Goal: Task Accomplishment & Management: Complete application form

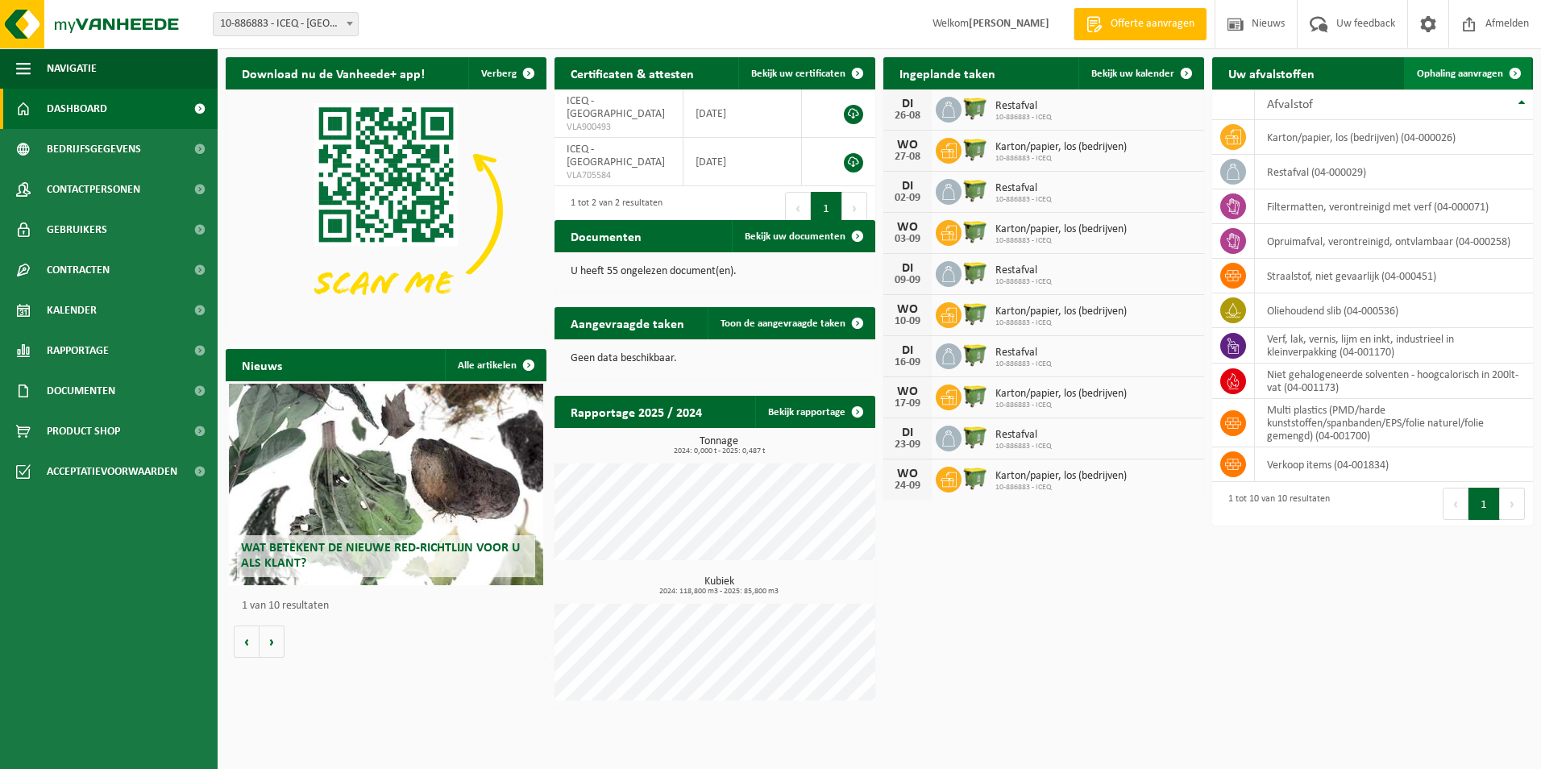
click at [1461, 75] on span "Ophaling aanvragen" at bounding box center [1460, 74] width 86 height 10
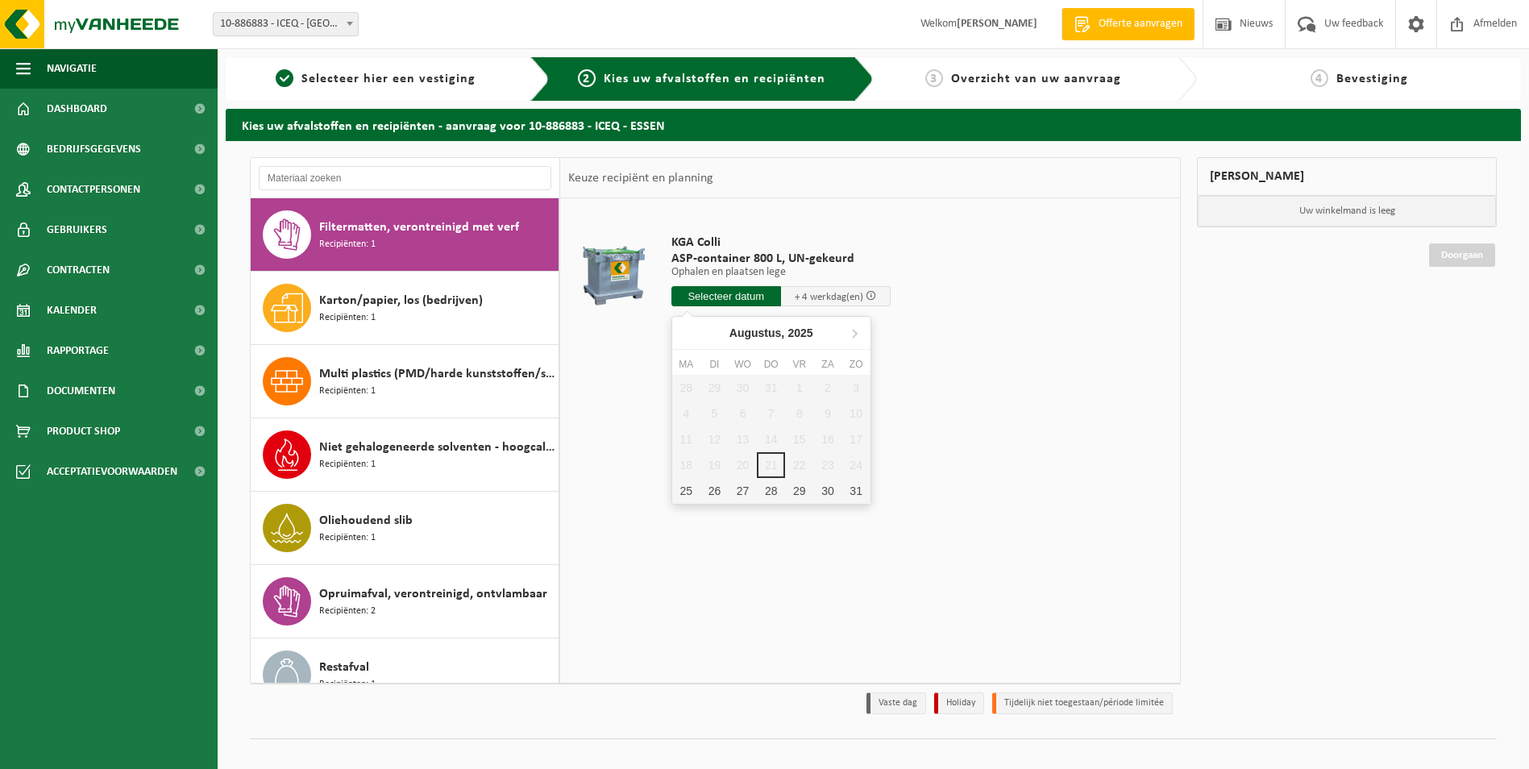
click at [725, 297] on input "text" at bounding box center [727, 296] width 110 height 20
click at [697, 489] on div "25" at bounding box center [686, 491] width 28 height 26
type input "Van 2025-08-25"
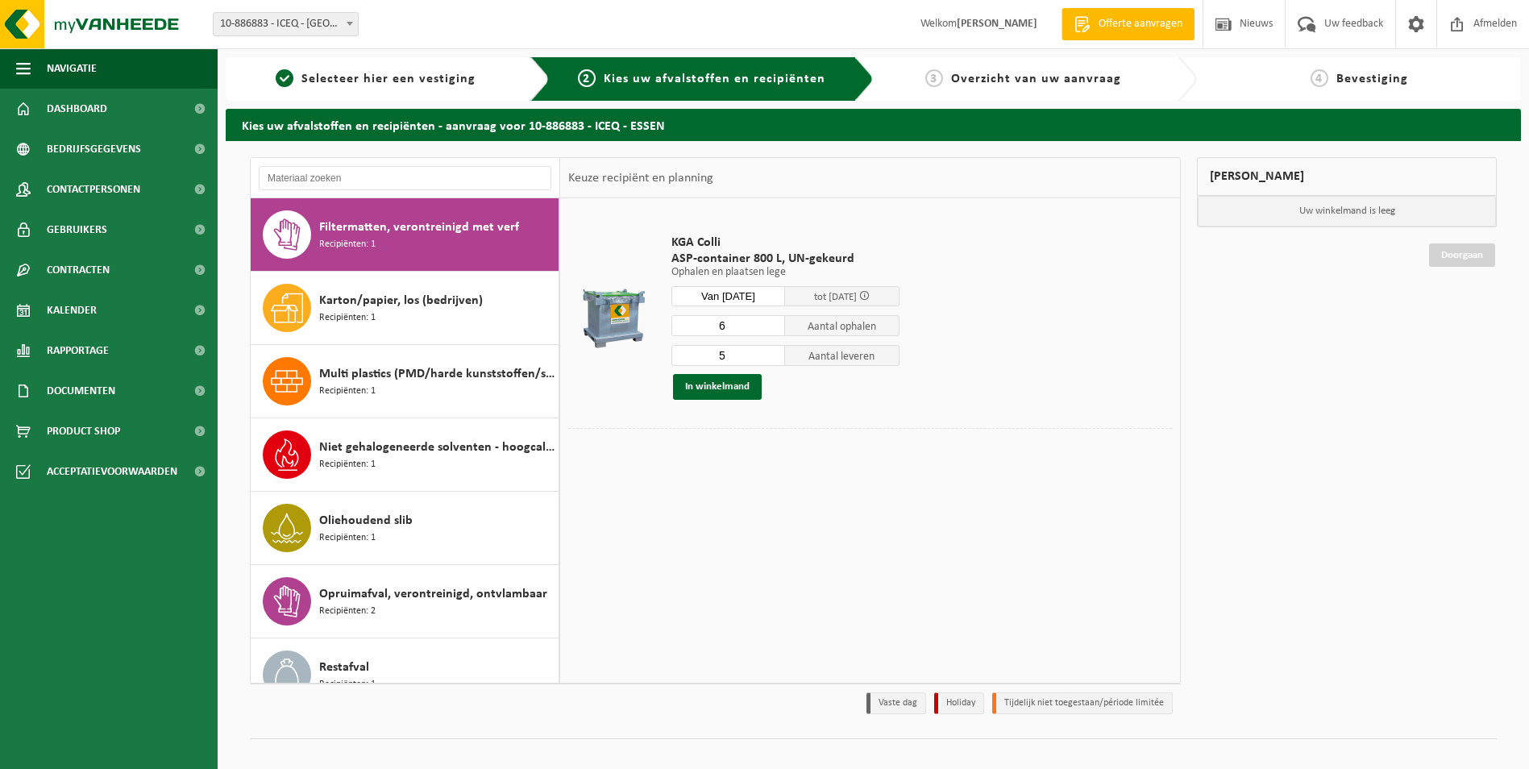
click at [774, 321] on input "6" at bounding box center [729, 325] width 114 height 21
click at [774, 329] on input "5" at bounding box center [729, 325] width 114 height 21
type input "4"
click at [772, 331] on input "4" at bounding box center [729, 325] width 114 height 21
type input "4"
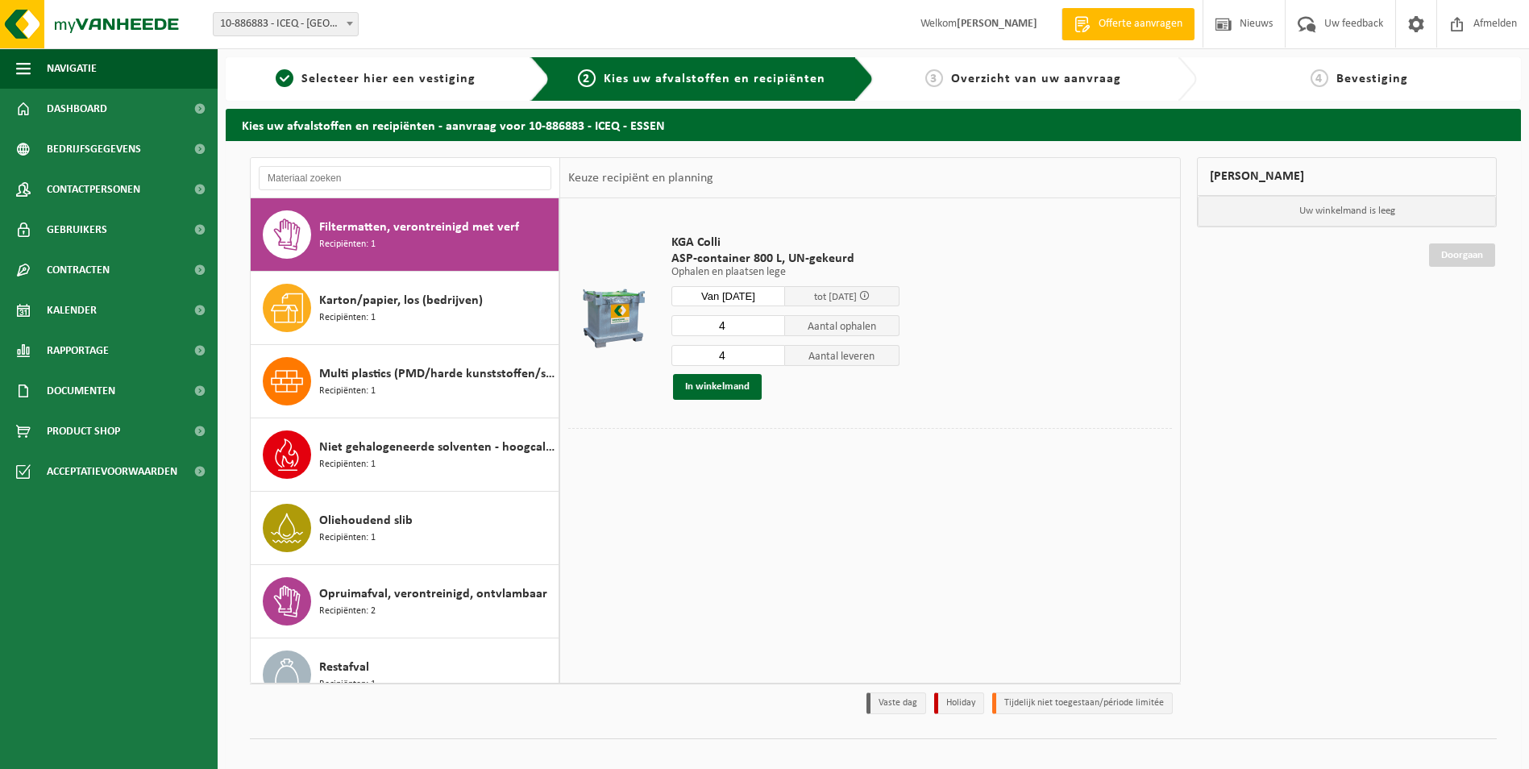
click at [775, 359] on input "4" at bounding box center [729, 355] width 114 height 21
click at [713, 388] on button "In winkelmand" at bounding box center [717, 387] width 89 height 26
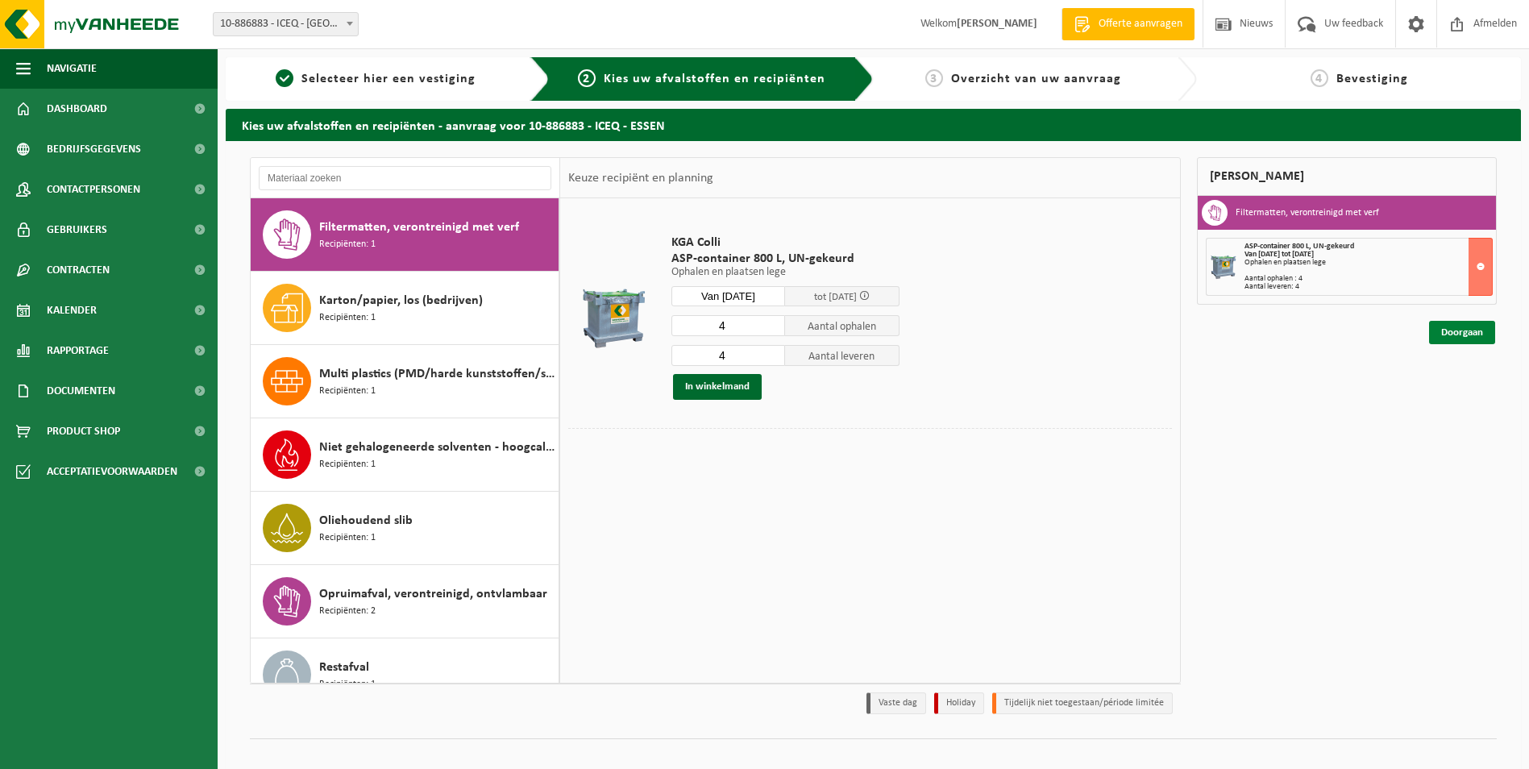
click at [1456, 331] on link "Doorgaan" at bounding box center [1462, 332] width 66 height 23
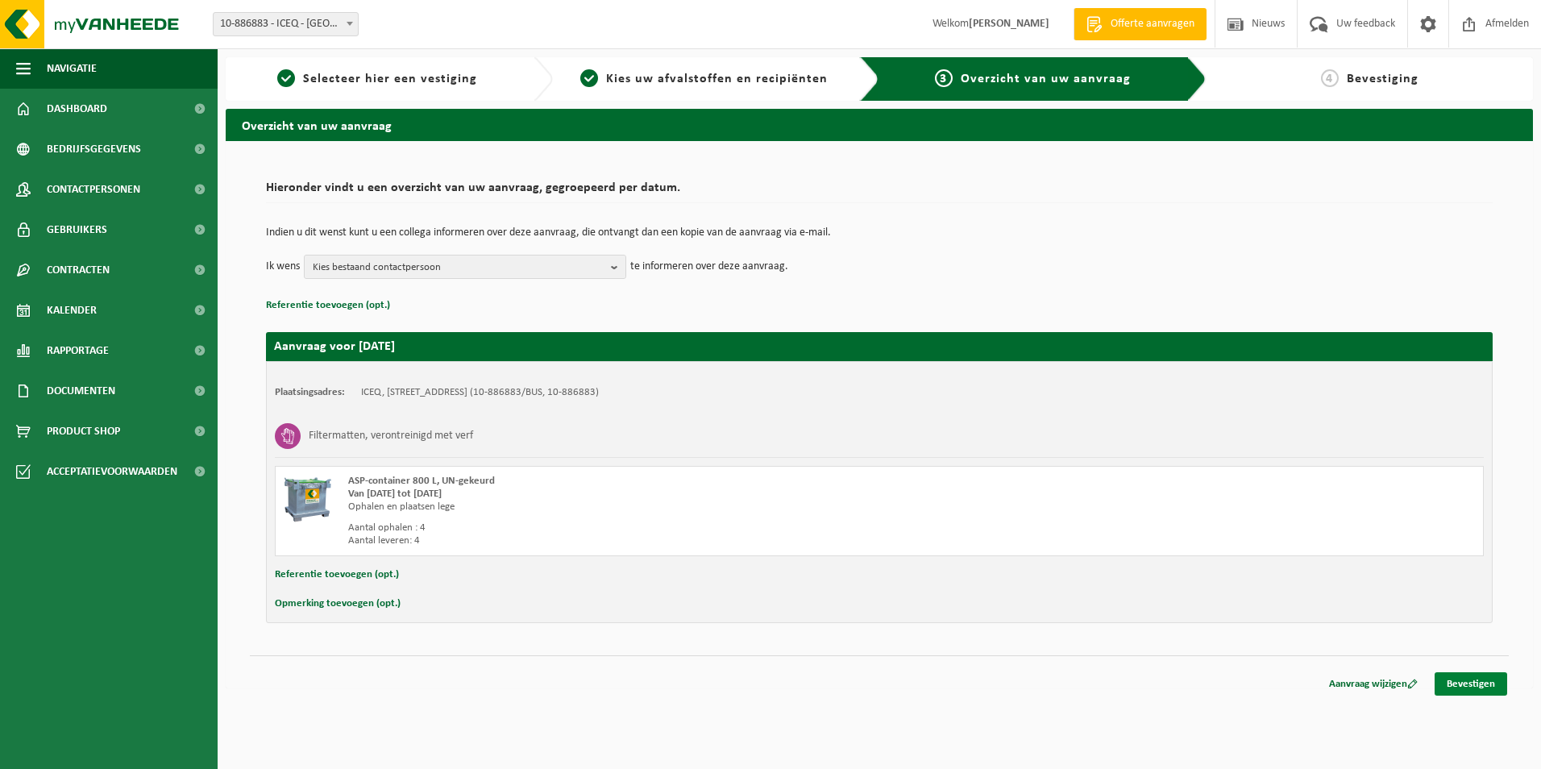
drag, startPoint x: 1455, startPoint y: 686, endPoint x: 1441, endPoint y: 684, distance: 14.6
click at [1454, 685] on link "Bevestigen" at bounding box center [1471, 683] width 73 height 23
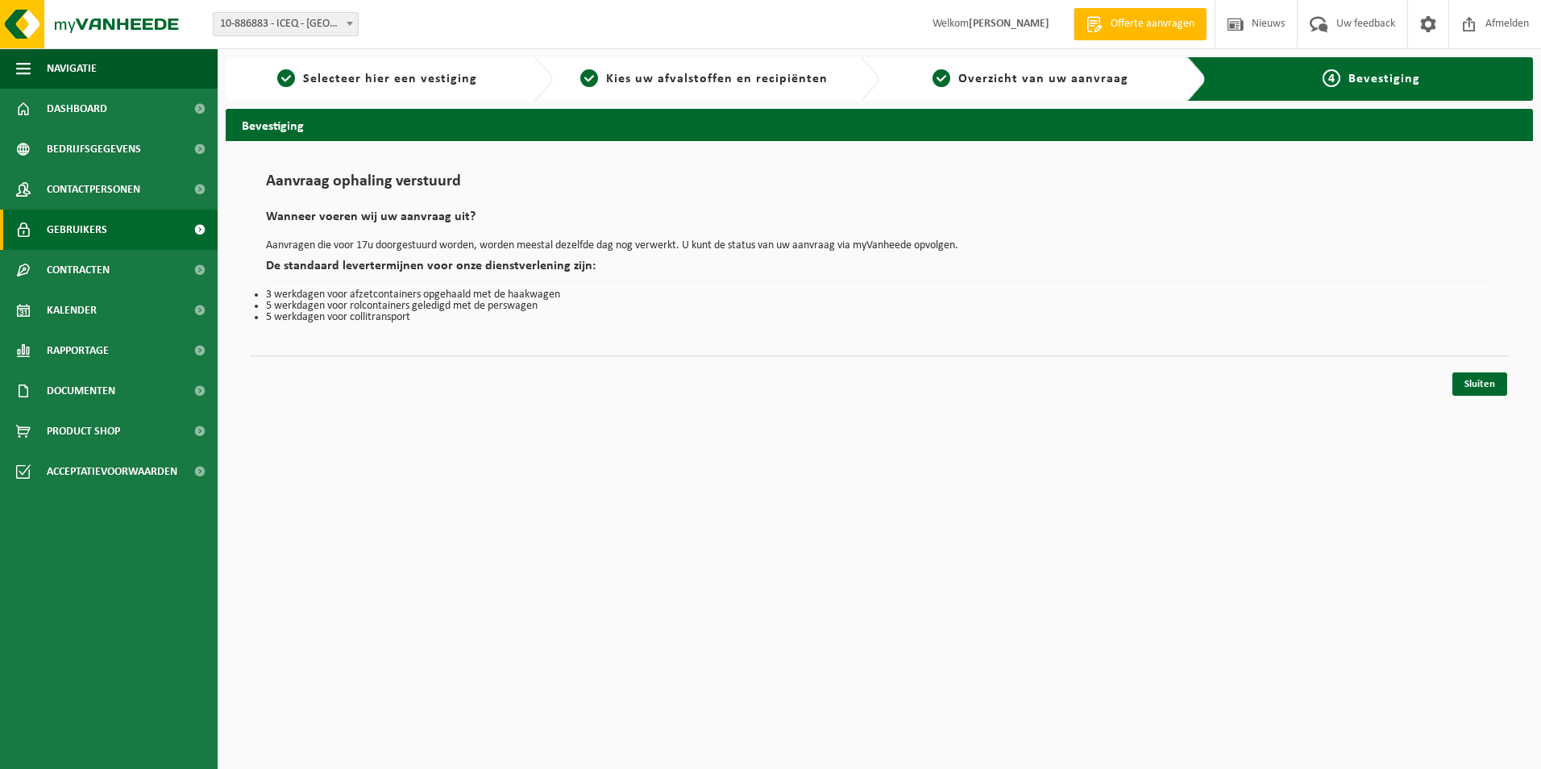
click at [93, 233] on span "Gebruikers" at bounding box center [77, 230] width 60 height 40
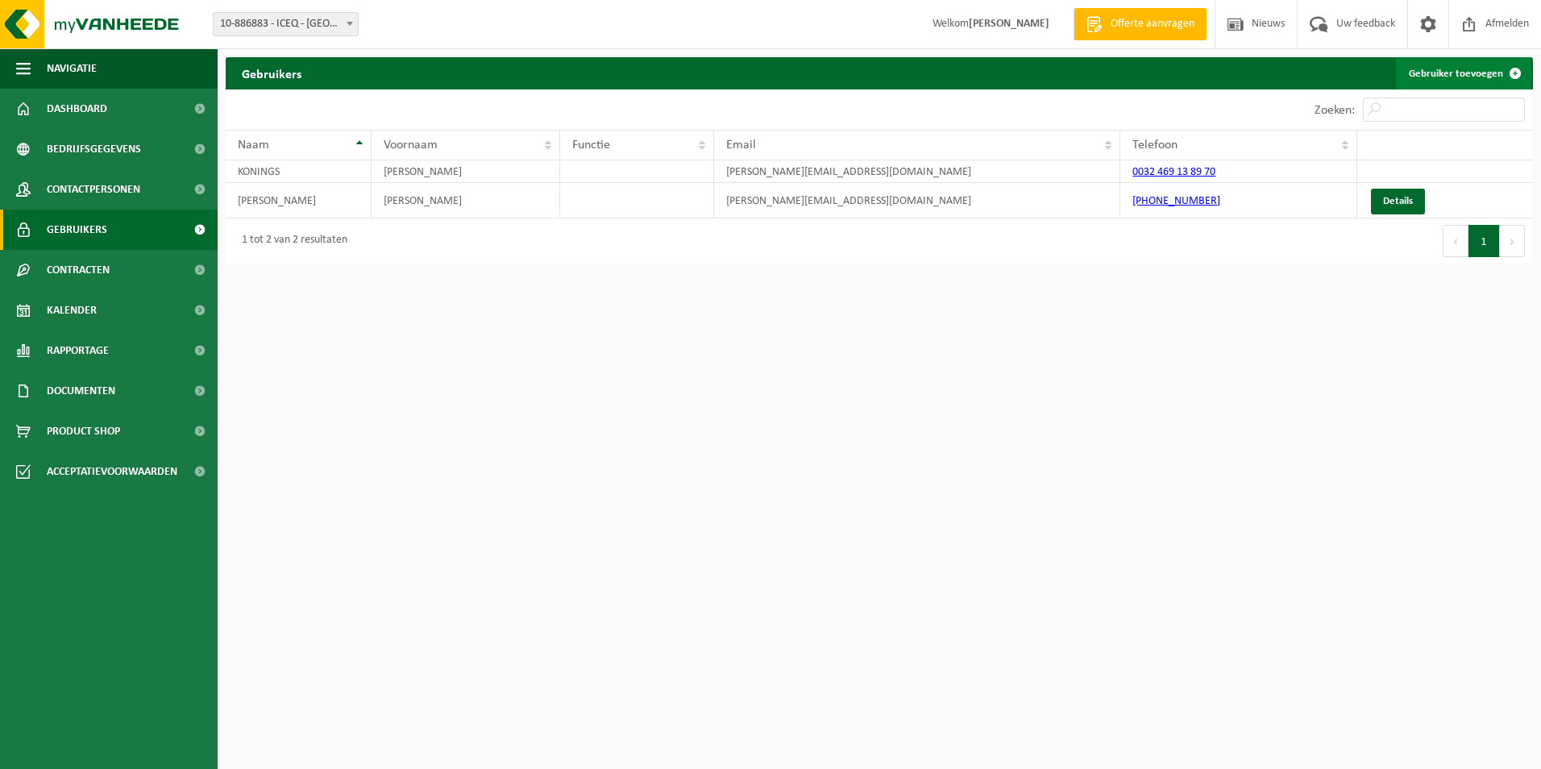
click at [1425, 71] on link "Gebruiker toevoegen" at bounding box center [1463, 73] width 135 height 32
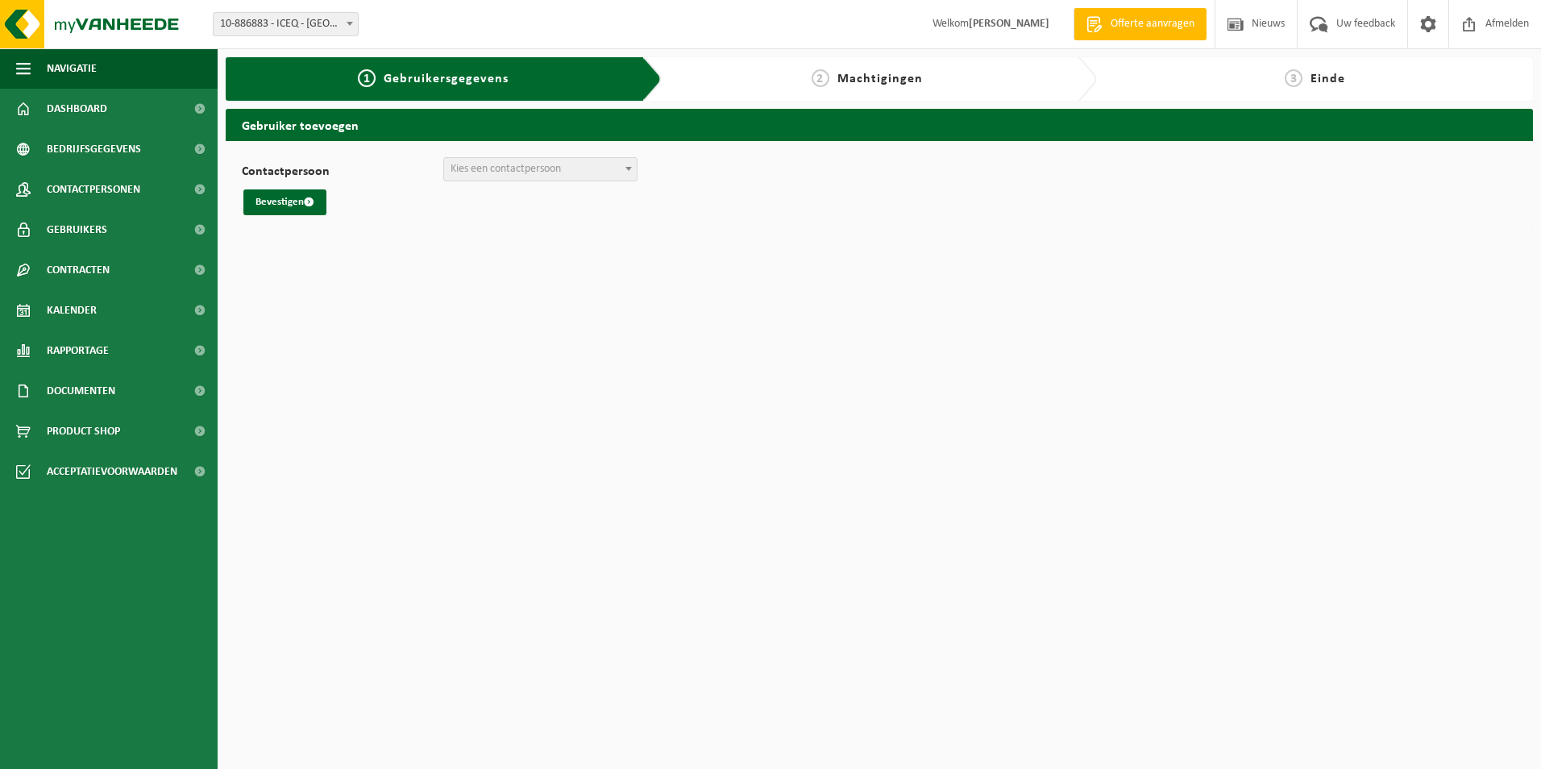
click at [315, 173] on label "Contactpersoon" at bounding box center [343, 173] width 202 height 16
click at [243, 158] on select "ICEQ INVOICING (invoice@ic-eq.com) + Nieuwe contactpersoon aanmaken" at bounding box center [242, 157] width 1 height 1
click at [492, 172] on span "Kies een contactpersoon" at bounding box center [506, 169] width 110 height 12
select select "0"
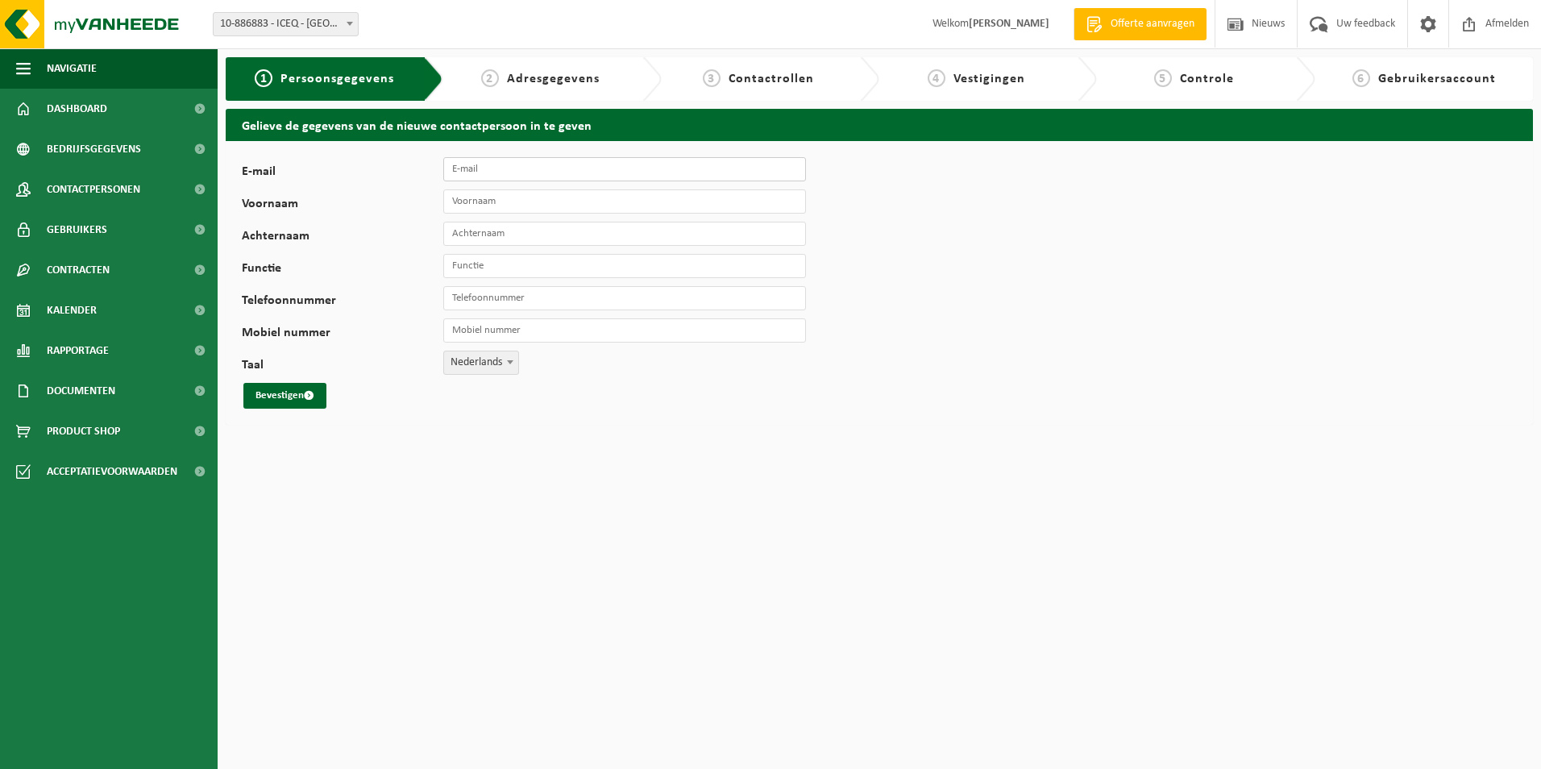
click at [491, 172] on input "E-mail" at bounding box center [624, 169] width 363 height 24
type input "[EMAIL_ADDRESS][DOMAIN_NAME]"
click at [509, 198] on input "Voornaam" at bounding box center [624, 201] width 363 height 24
type input "Luc"
click at [539, 237] on input "Achternaam" at bounding box center [624, 234] width 363 height 24
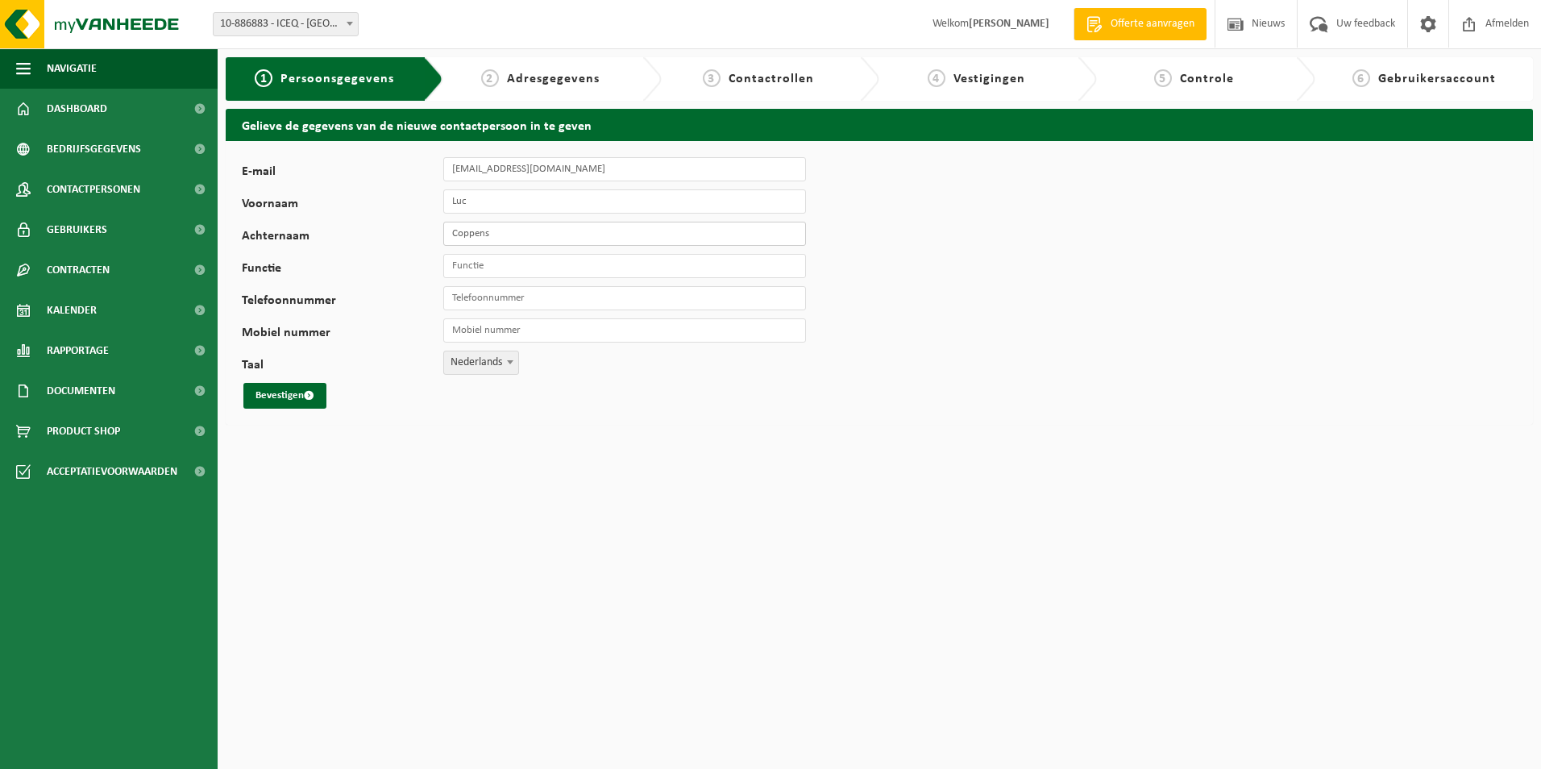
type input "Coppens"
click at [510, 261] on input "Functie" at bounding box center [624, 266] width 363 height 24
type input "Aankoop"
click at [518, 304] on input "Telefoonnummer" at bounding box center [624, 298] width 363 height 24
type input "[PHONE_NUMBER]"
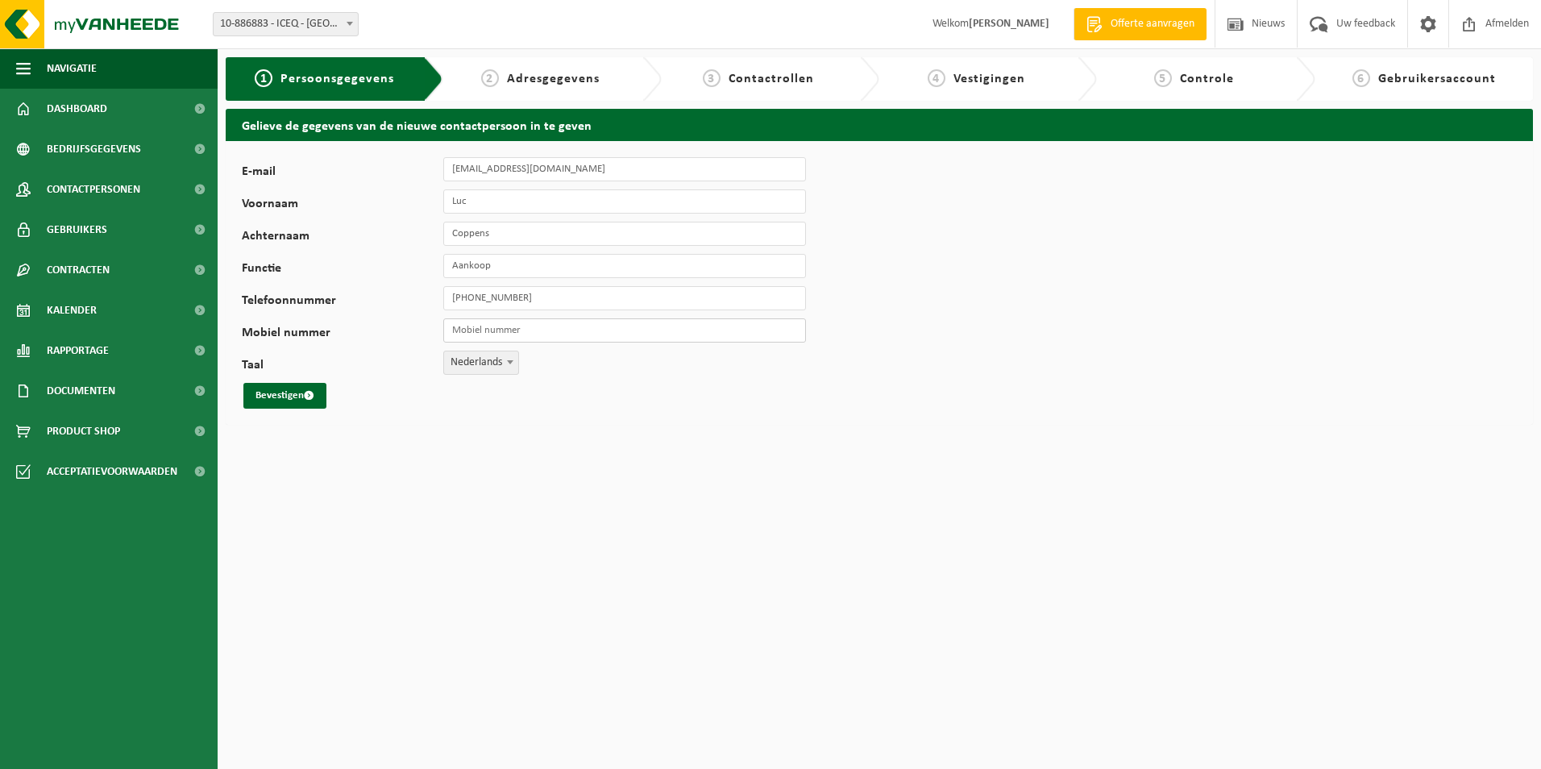
click at [502, 325] on input "Mobiel nummer" at bounding box center [624, 330] width 363 height 24
click at [399, 440] on html "Vestiging: 10-886883 - ICEQ - ESSEN 10-886883 - ICEQ - ESSEN Welkom FRANK KONIN…" at bounding box center [770, 384] width 1541 height 769
click at [288, 393] on button "Bevestigen" at bounding box center [284, 396] width 83 height 26
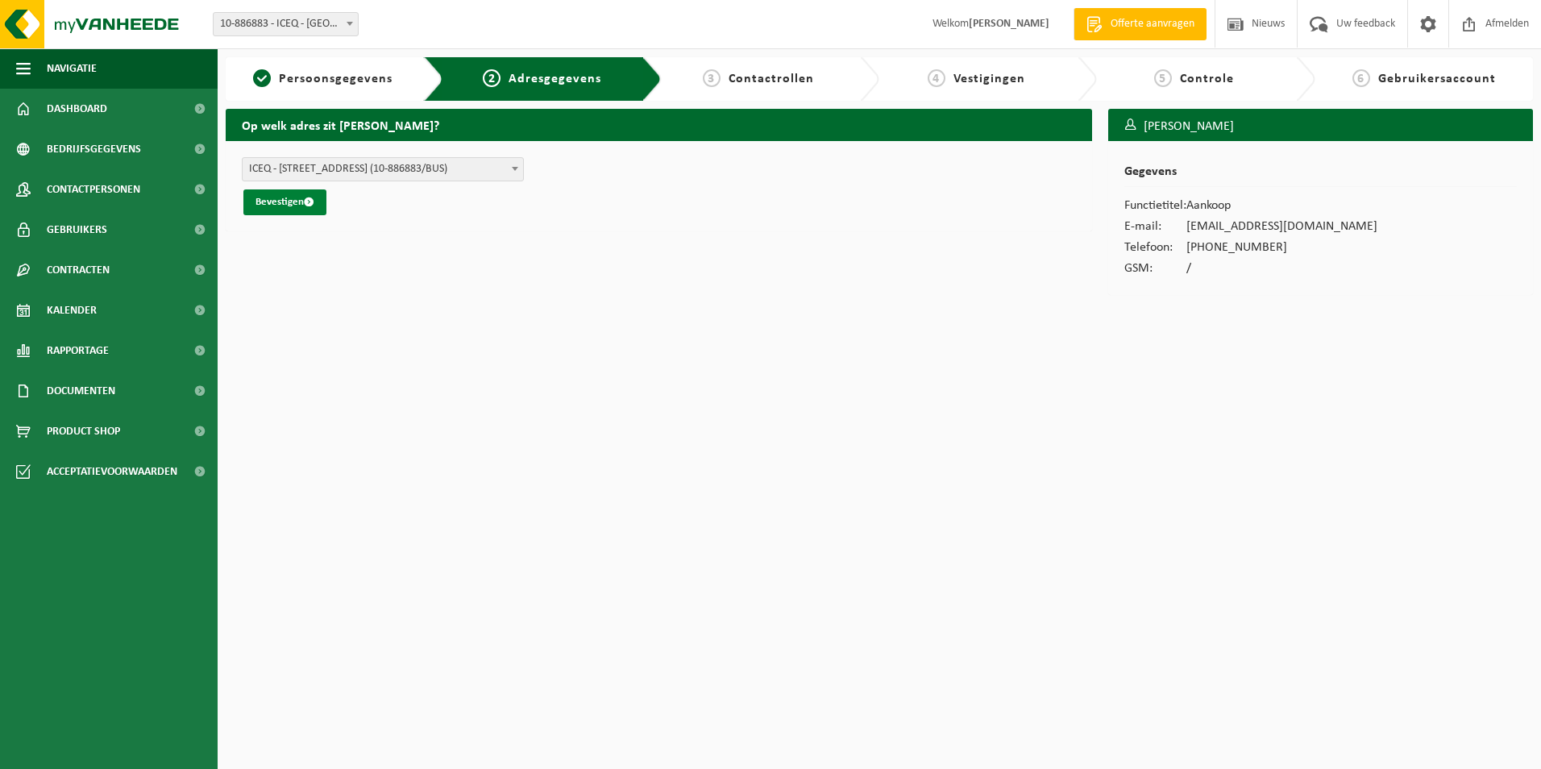
click at [268, 195] on button "Bevestigen" at bounding box center [284, 202] width 83 height 26
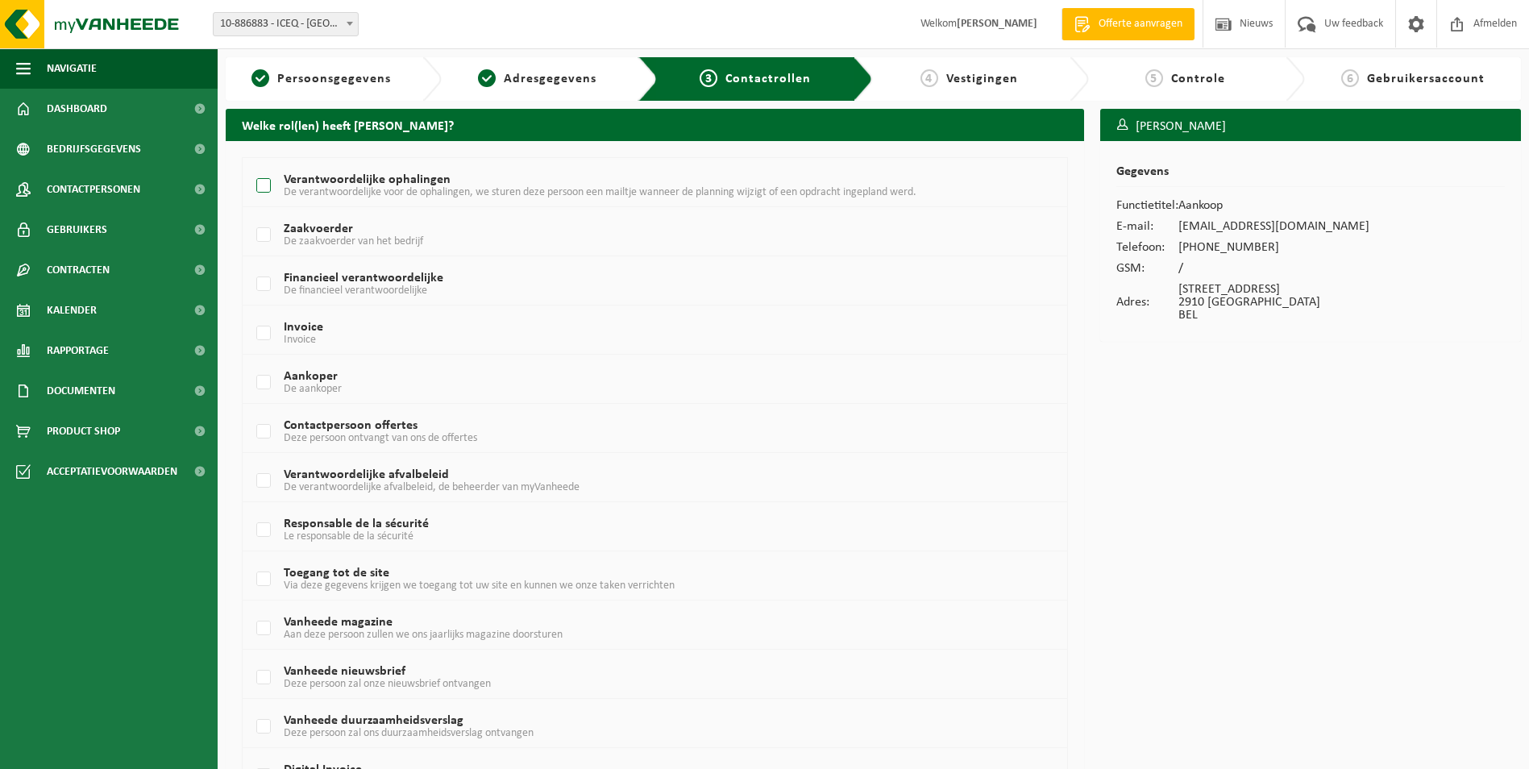
drag, startPoint x: 264, startPoint y: 186, endPoint x: 407, endPoint y: 252, distance: 157.3
click at [264, 187] on label "Verantwoordelijke ophalingen De verantwoordelijke voor de ophalingen, we sturen…" at bounding box center [620, 186] width 734 height 24
click at [251, 166] on input "Verantwoordelijke ophalingen De verantwoordelijke voor de ophalingen, we sturen…" at bounding box center [250, 165] width 1 height 1
checkbox input "true"
click at [265, 382] on label "Aankoper De aankoper" at bounding box center [620, 383] width 734 height 24
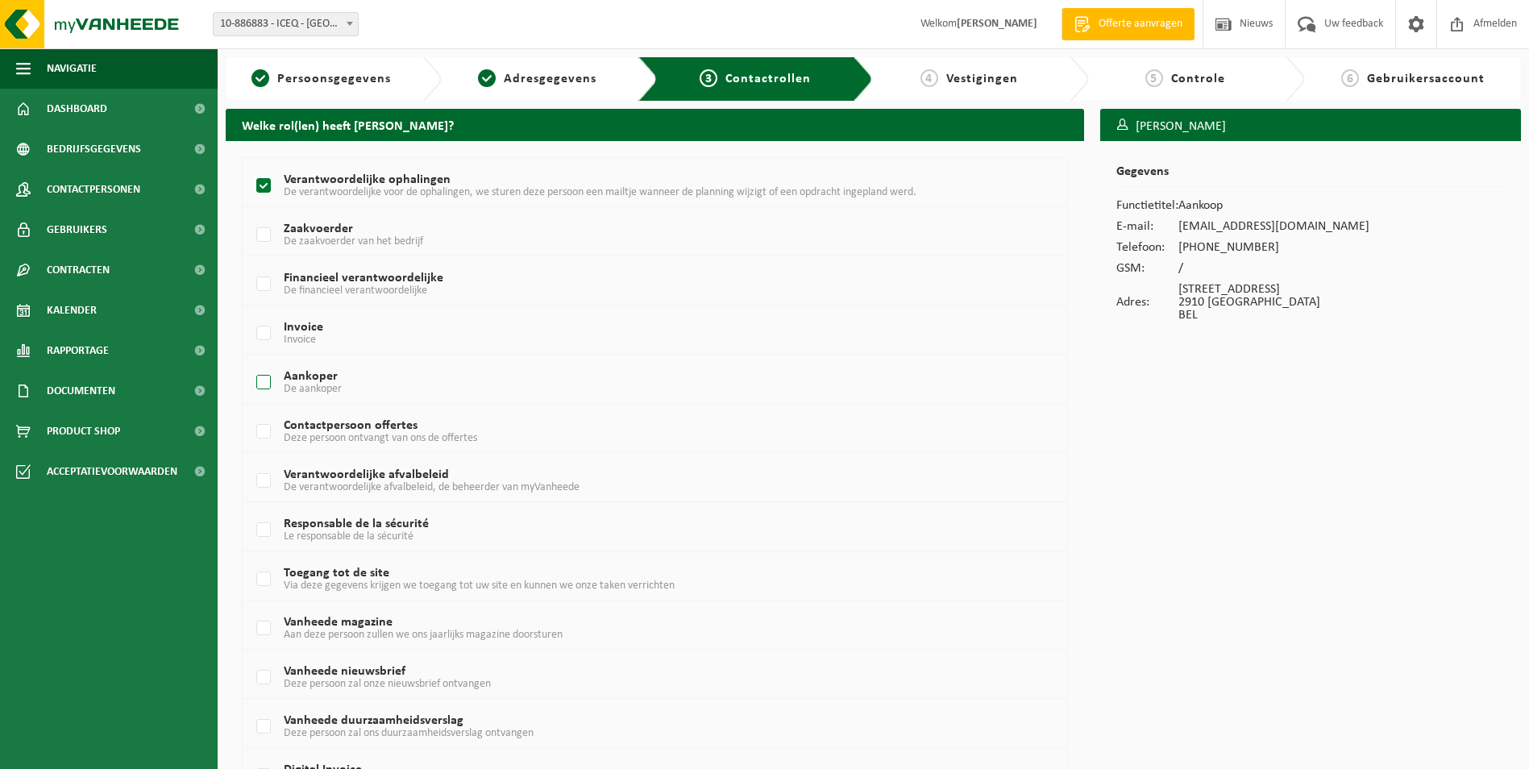
click at [251, 363] on input "Aankoper De aankoper" at bounding box center [250, 362] width 1 height 1
checkbox input "true"
click at [261, 430] on label "Contactpersoon offertes Deze persoon ontvangt van ons de offertes" at bounding box center [620, 432] width 734 height 24
click at [251, 412] on input "Contactpersoon offertes Deze persoon ontvangt van ons de offertes" at bounding box center [250, 411] width 1 height 1
checkbox input "true"
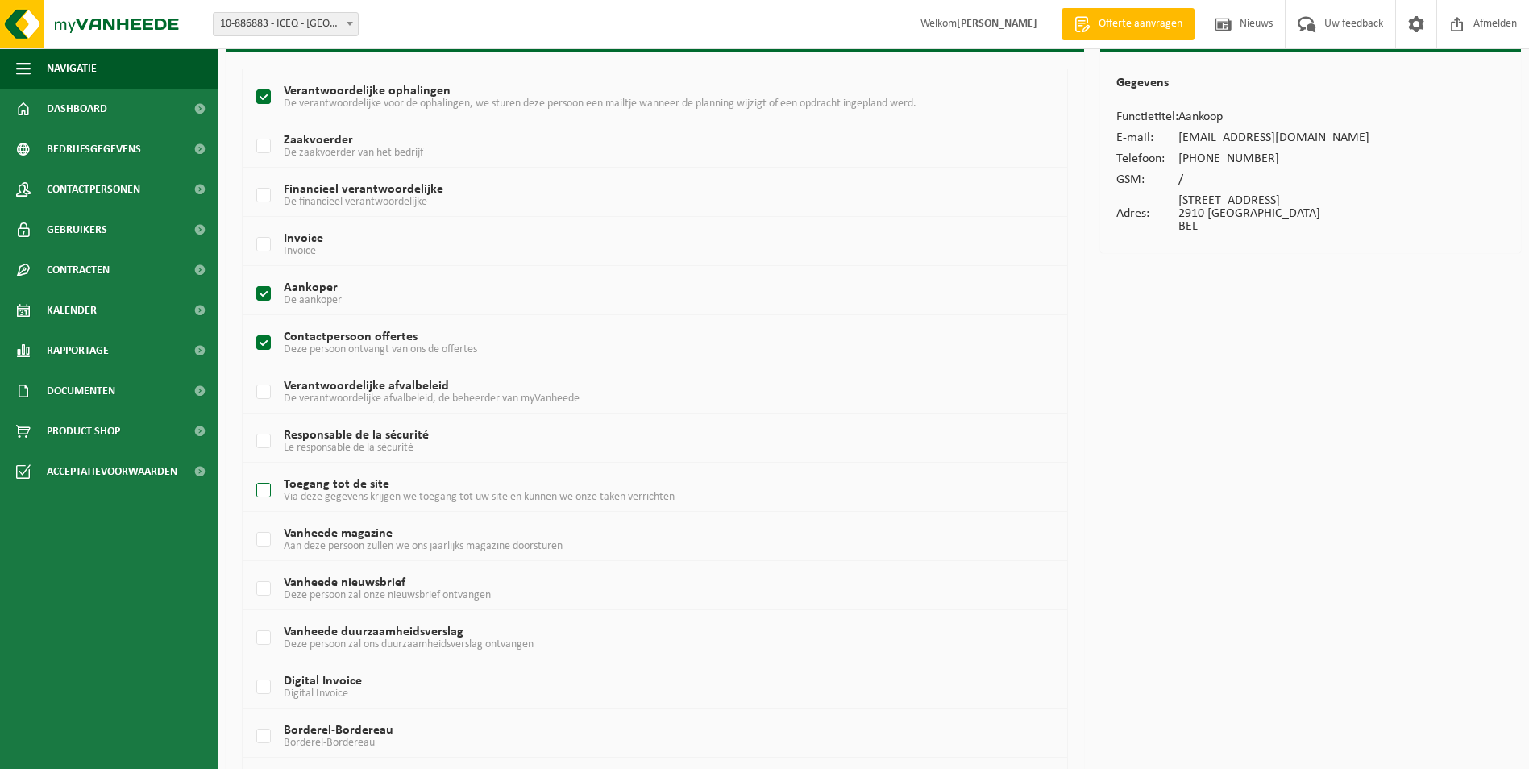
scroll to position [161, 0]
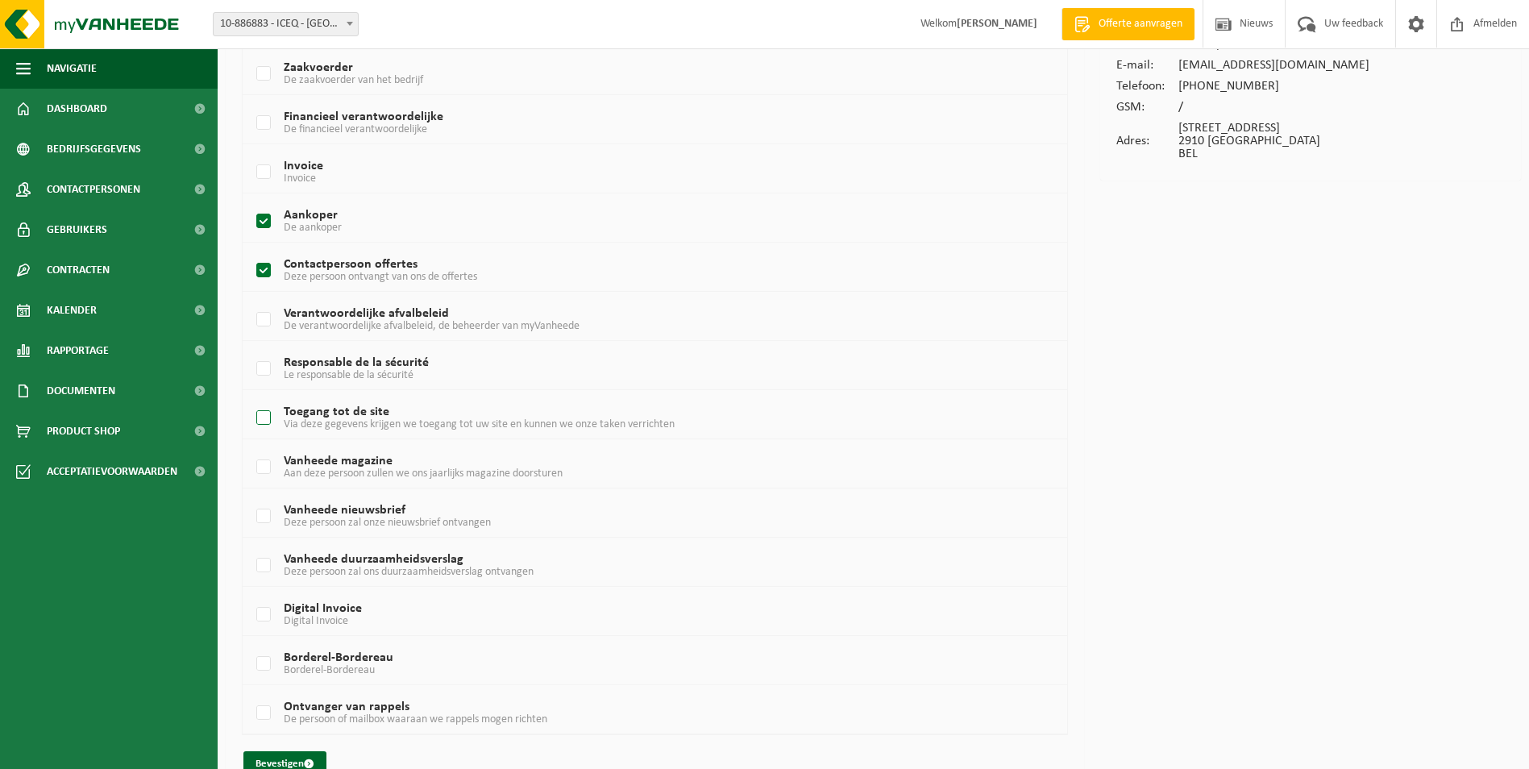
click at [267, 417] on label "Toegang tot de site Via deze gegevens krijgen we toegang tot uw site en kunnen …" at bounding box center [620, 418] width 734 height 24
click at [251, 398] on input "Toegang tot de site Via deze gegevens krijgen we toegang tot uw site en kunnen …" at bounding box center [250, 397] width 1 height 1
checkbox input "true"
click at [267, 462] on label "Vanheede magazine Aan deze persoon zullen we ons jaarlijks magazine doorsturen" at bounding box center [620, 468] width 734 height 24
click at [251, 447] on input "Vanheede magazine Aan deze persoon zullen we ons jaarlijks magazine doorsturen" at bounding box center [250, 447] width 1 height 1
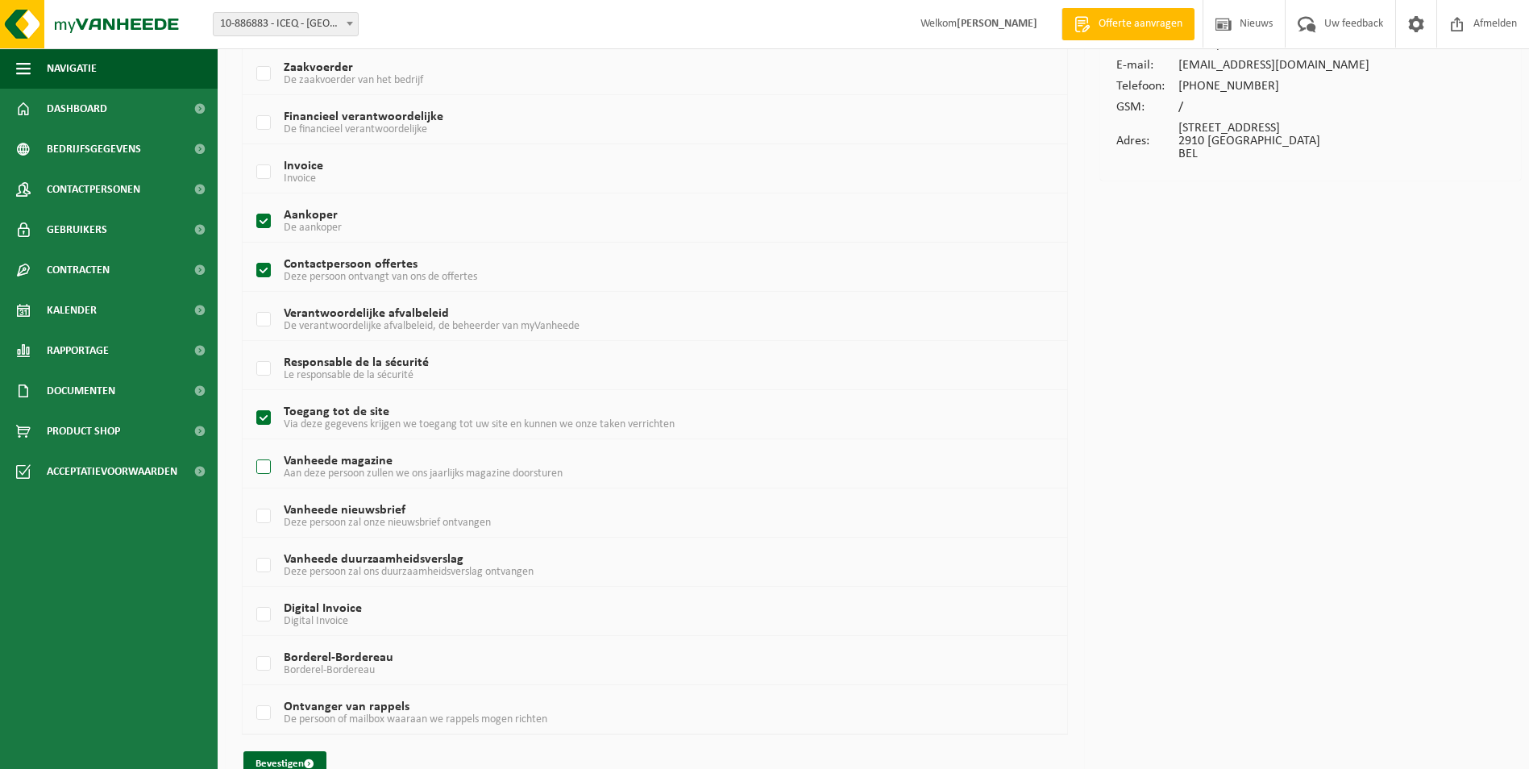
checkbox input "true"
click at [258, 518] on label "Vanheede nieuwsbrief Deze persoon zal onze nieuwsbrief ontvangen" at bounding box center [620, 517] width 734 height 24
click at [251, 497] on input "Vanheede nieuwsbrief Deze persoon zal onze nieuwsbrief ontvangen" at bounding box center [250, 496] width 1 height 1
checkbox input "true"
click at [260, 563] on label "Vanheede duurzaamheidsverslag Deze persoon zal ons duurzaamheidsverslag ontvang…" at bounding box center [620, 566] width 734 height 24
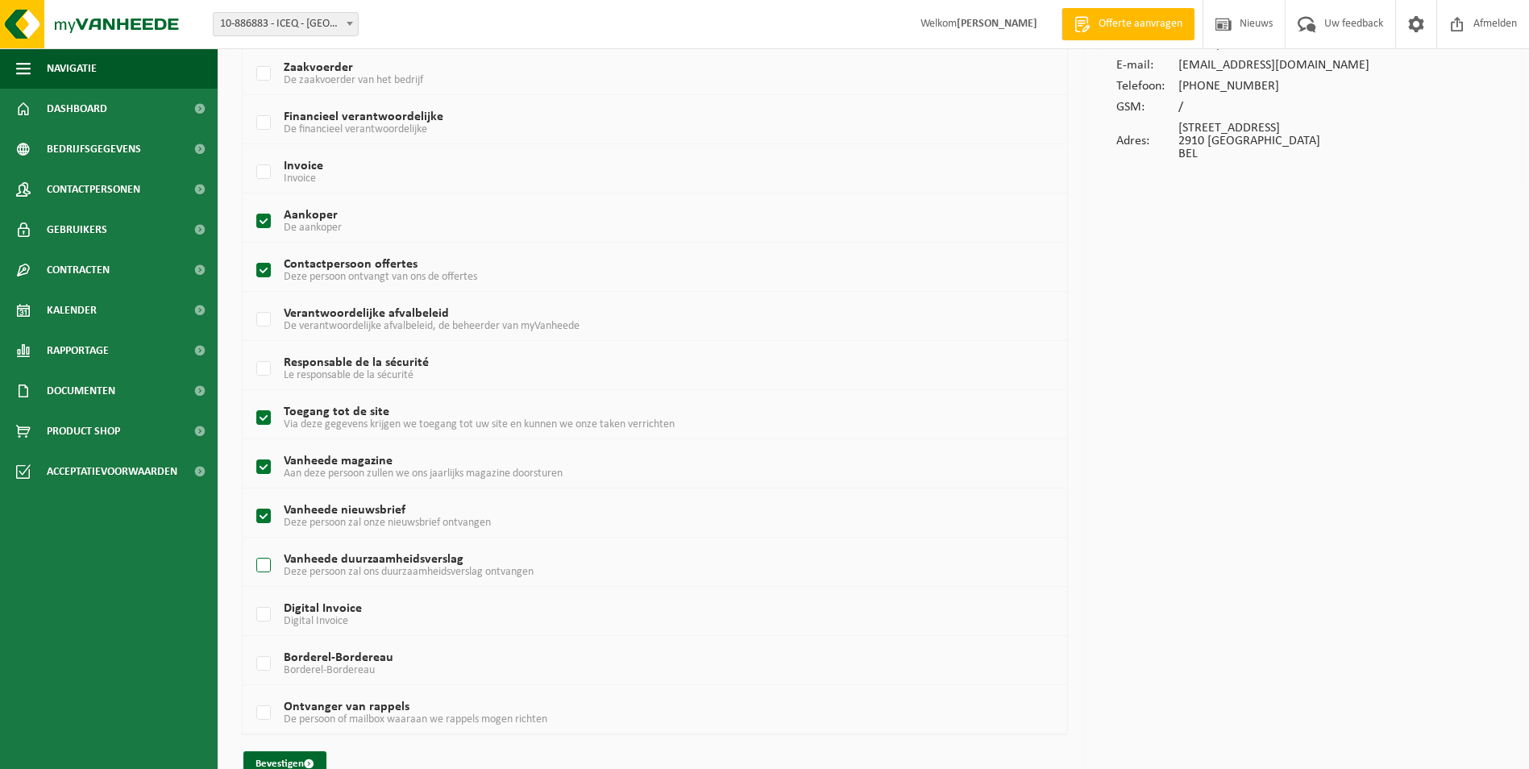
click at [251, 546] on input "Vanheede duurzaamheidsverslag Deze persoon zal ons duurzaamheidsverslag ontvang…" at bounding box center [250, 545] width 1 height 1
checkbox input "true"
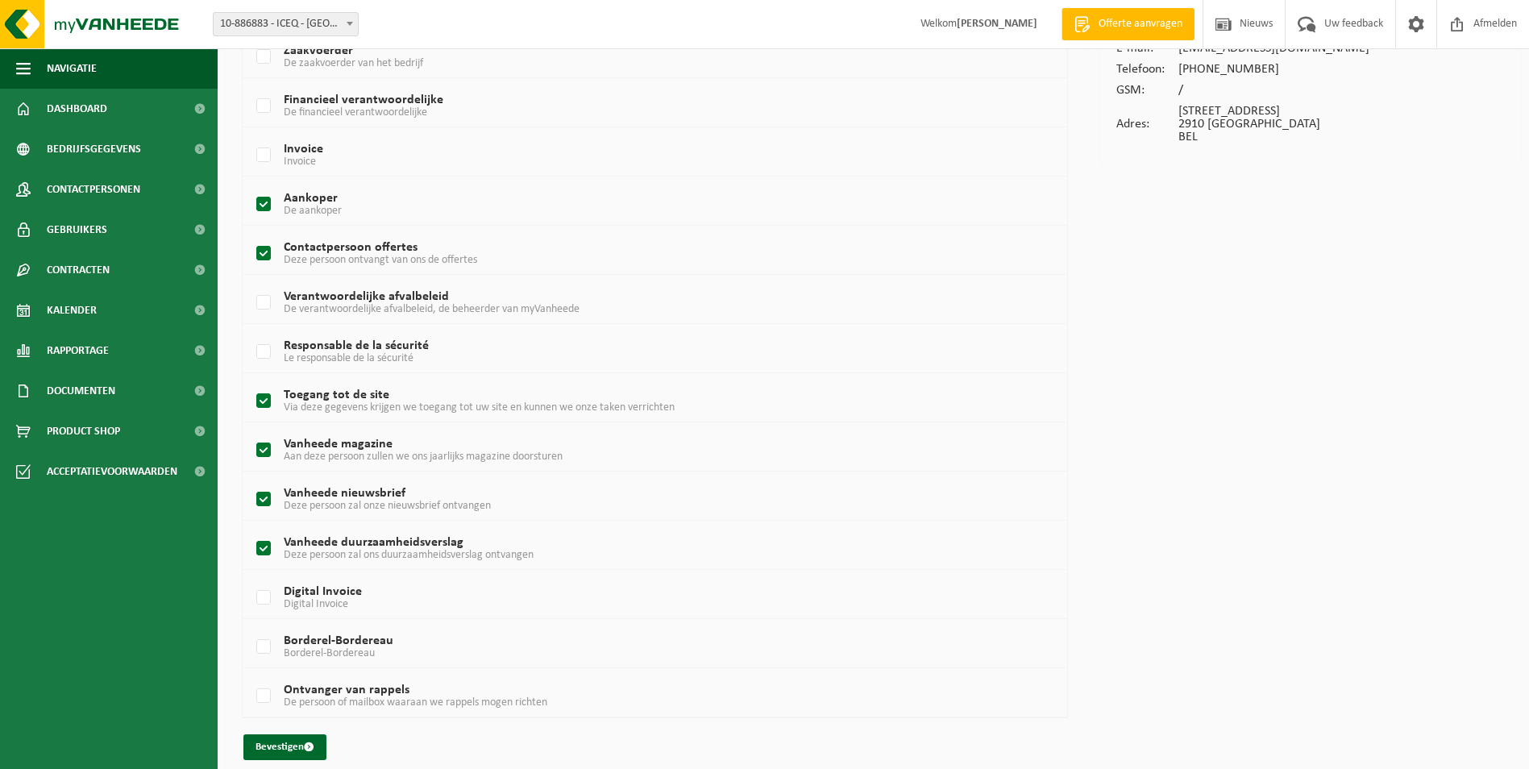
scroll to position [193, 0]
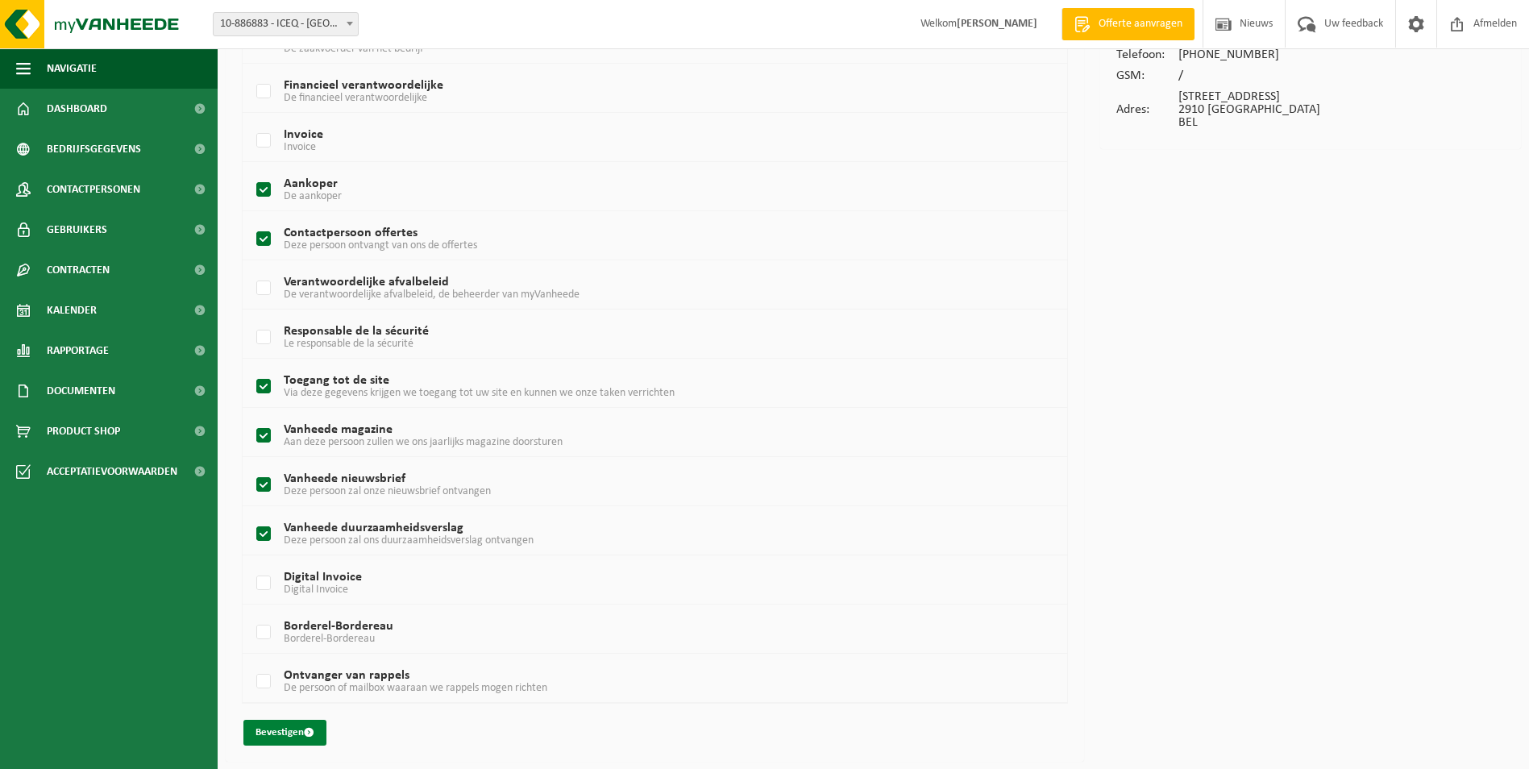
click at [268, 737] on button "Bevestigen" at bounding box center [284, 733] width 83 height 26
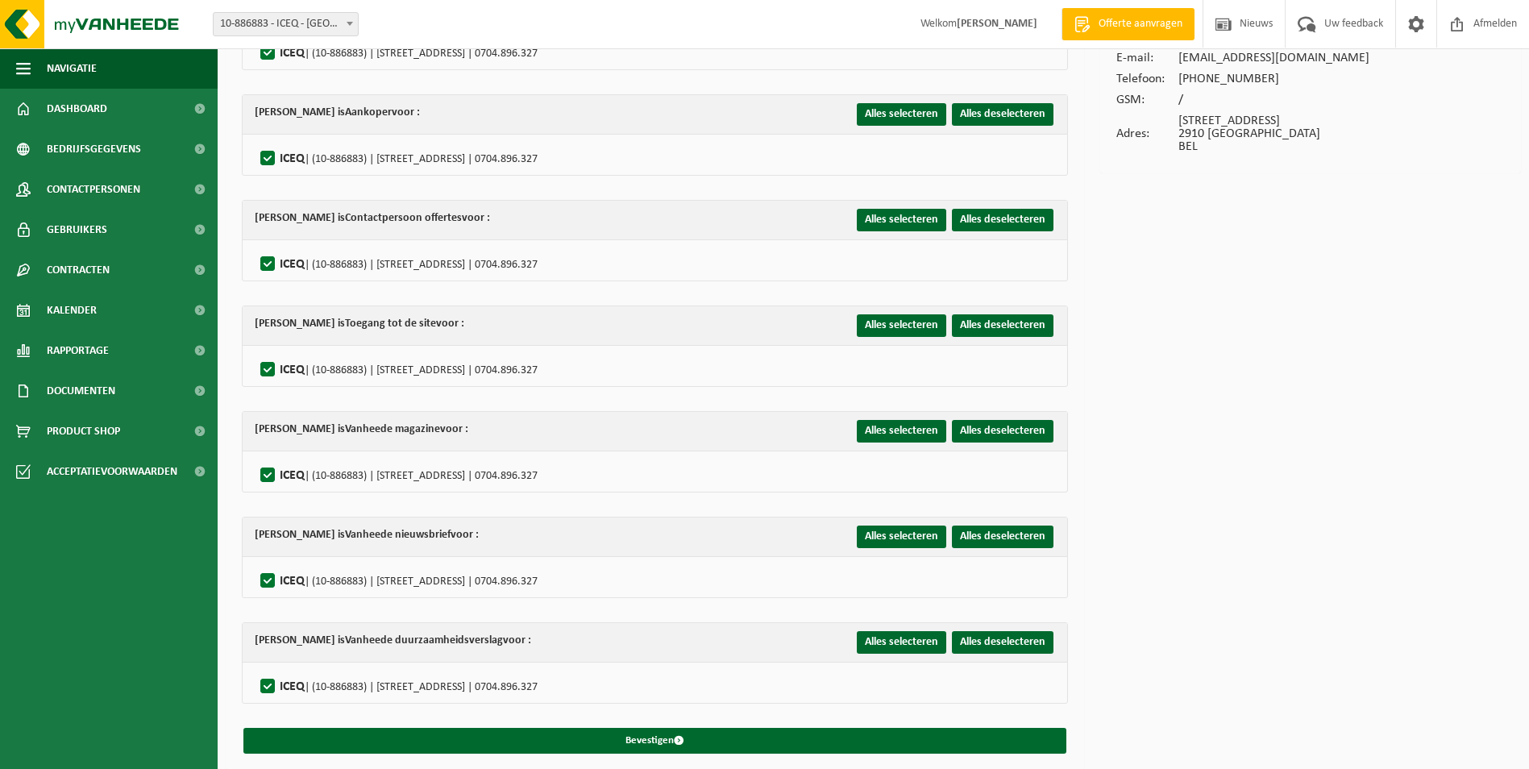
scroll to position [171, 0]
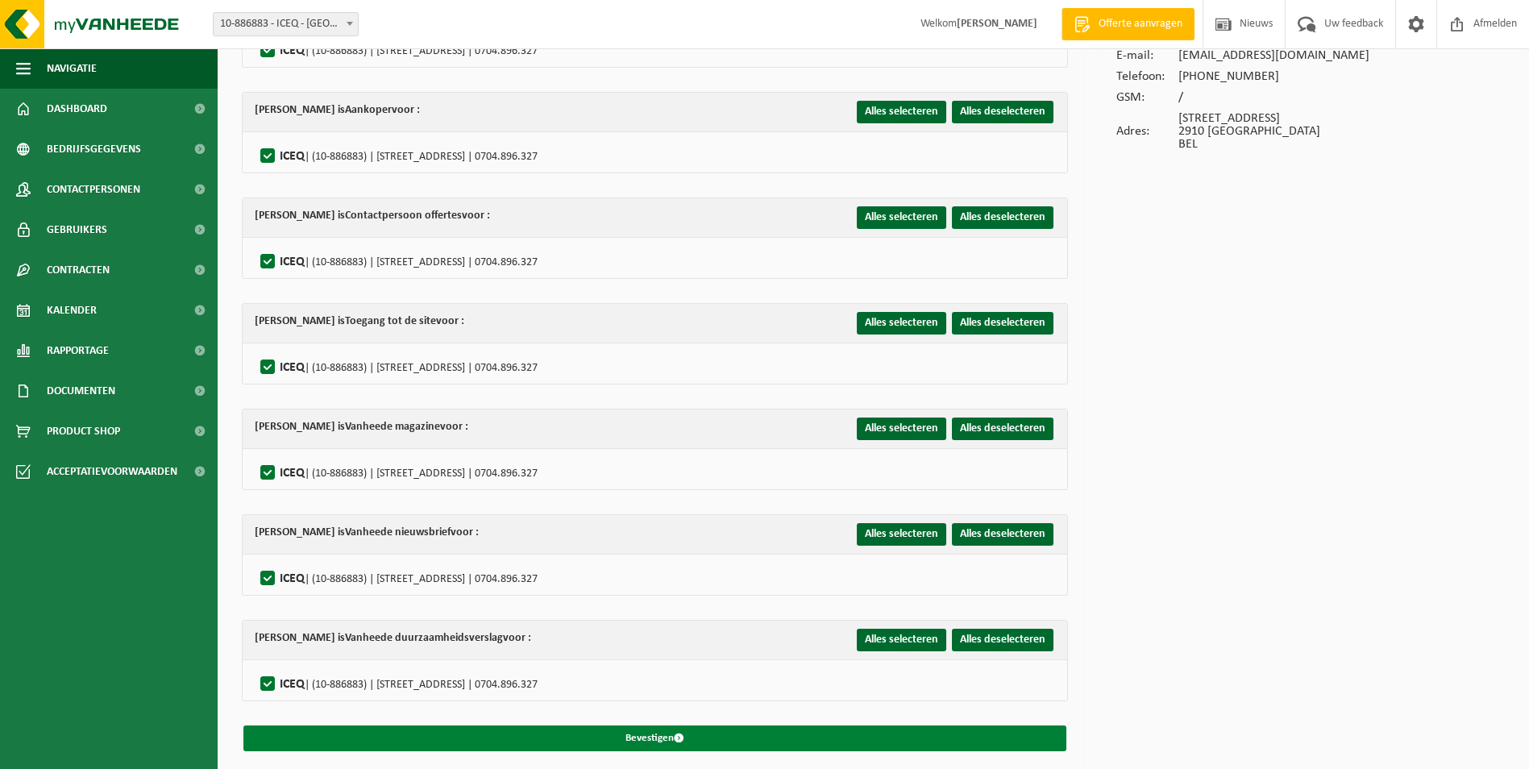
click at [573, 734] on button "Bevestigen" at bounding box center [654, 739] width 823 height 26
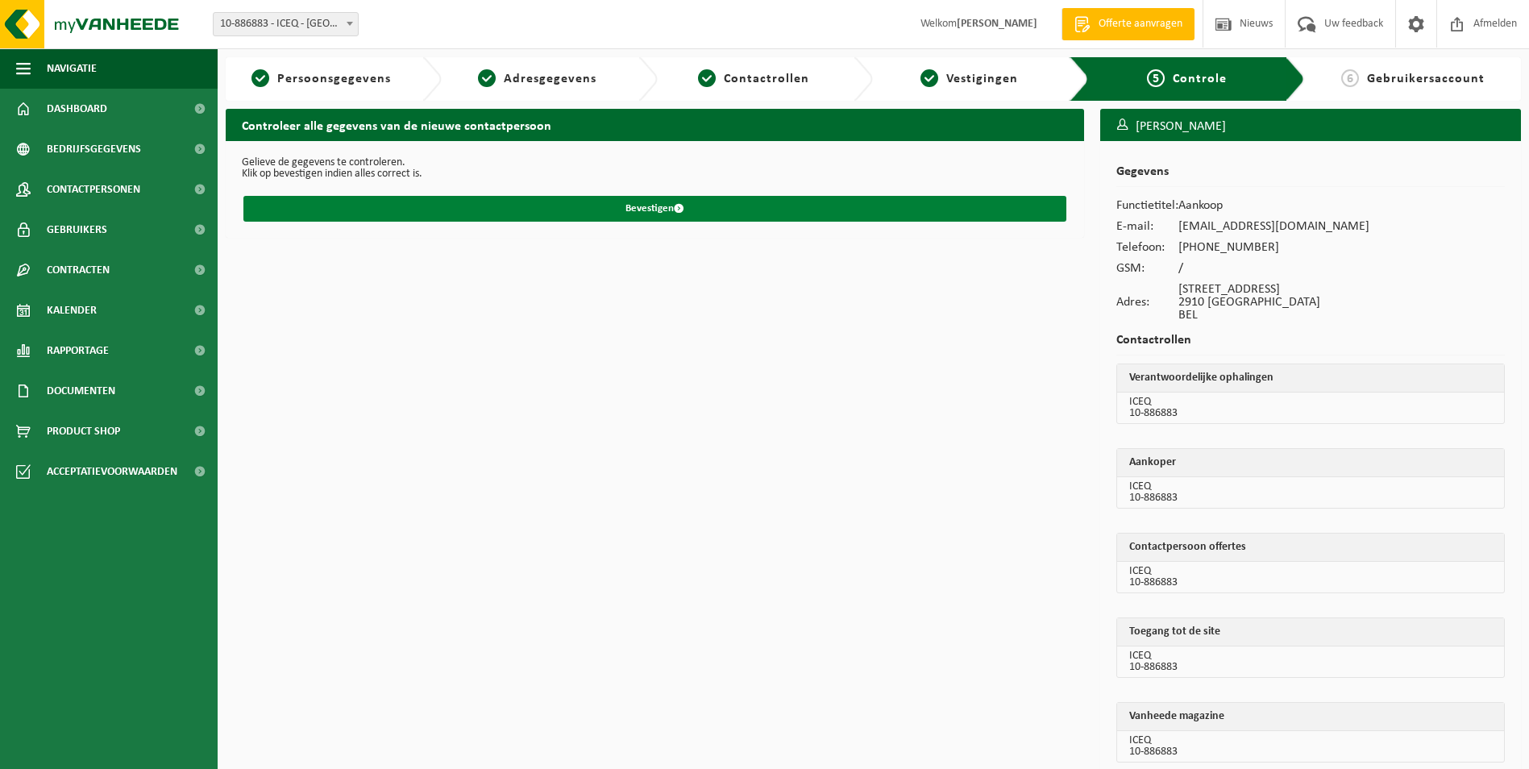
click at [620, 213] on button "Bevestigen" at bounding box center [654, 209] width 823 height 26
